Goal: Navigation & Orientation: Find specific page/section

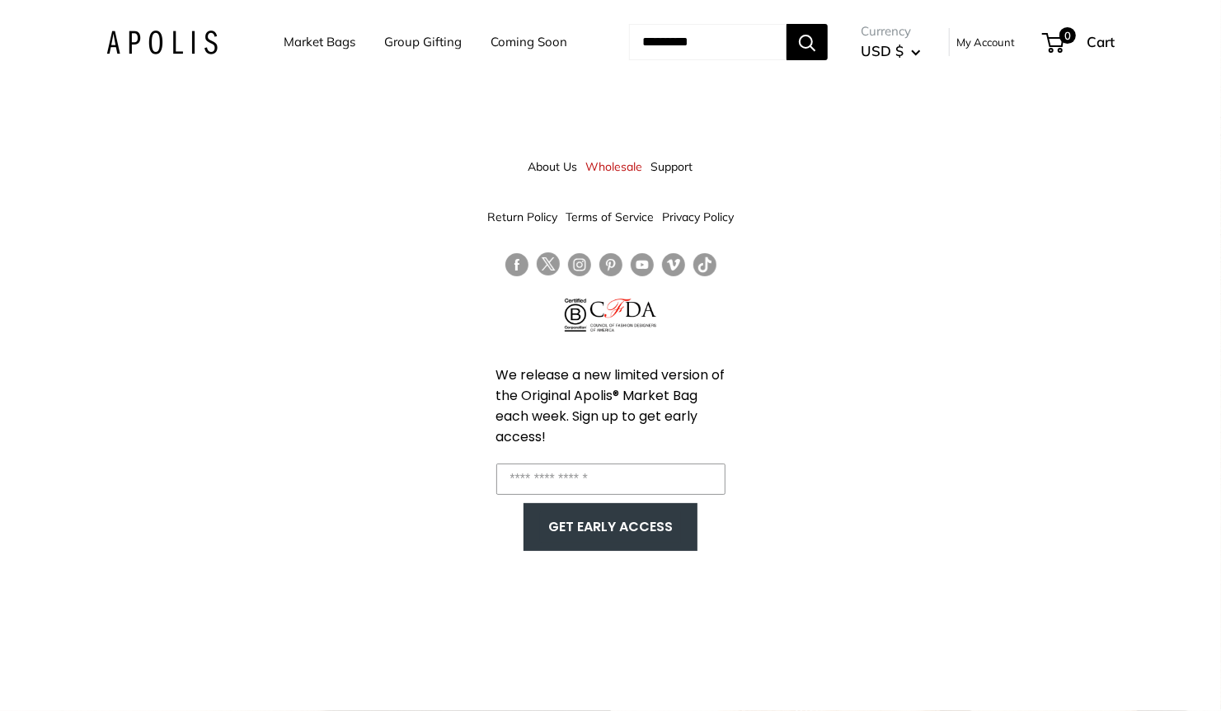
click at [312, 45] on link "Market Bags" at bounding box center [320, 42] width 72 height 23
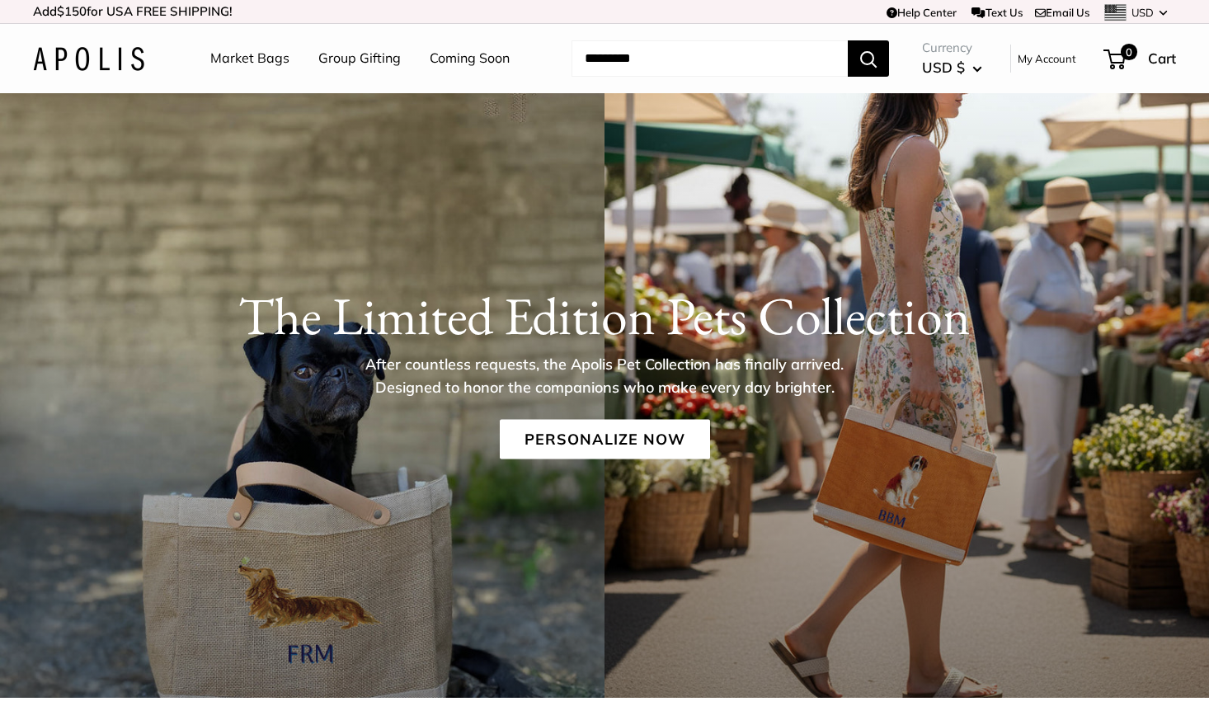
click at [353, 60] on link "Group Gifting" at bounding box center [359, 58] width 82 height 25
